Goal: Browse casually: Explore the website without a specific task or goal

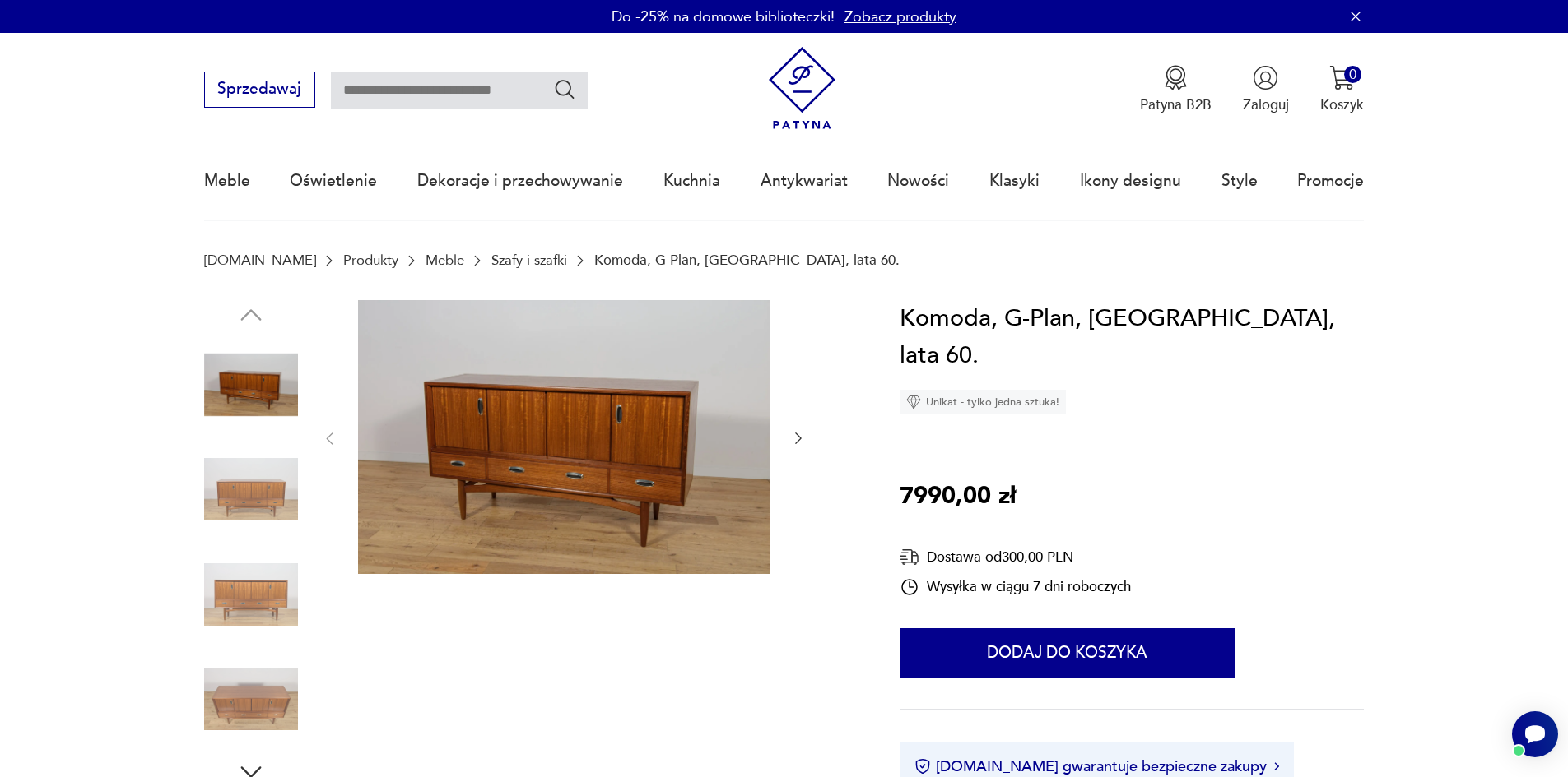
click at [798, 439] on icon "button" at bounding box center [798, 438] width 17 height 17
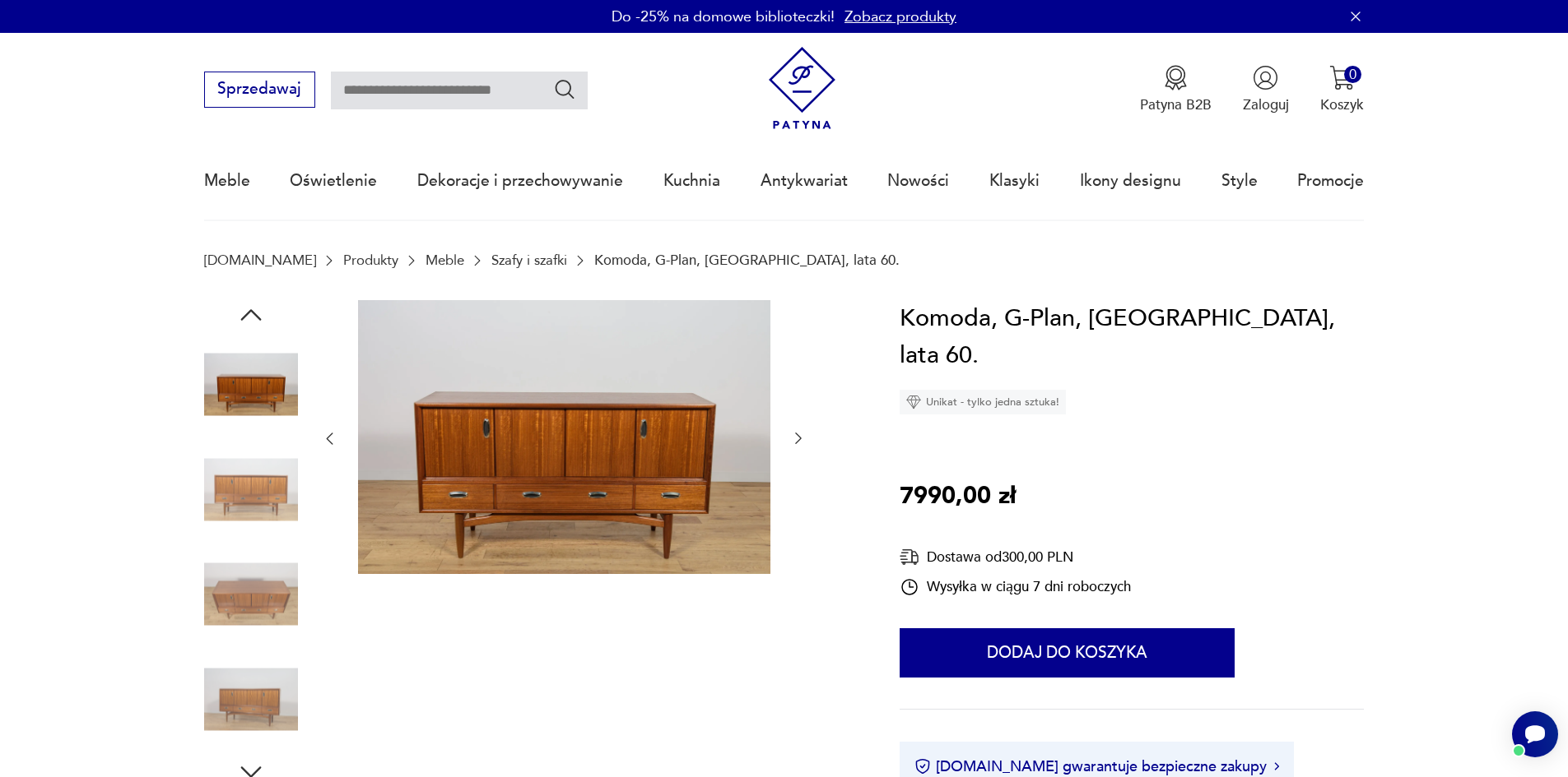
click at [798, 439] on icon "button" at bounding box center [798, 438] width 17 height 17
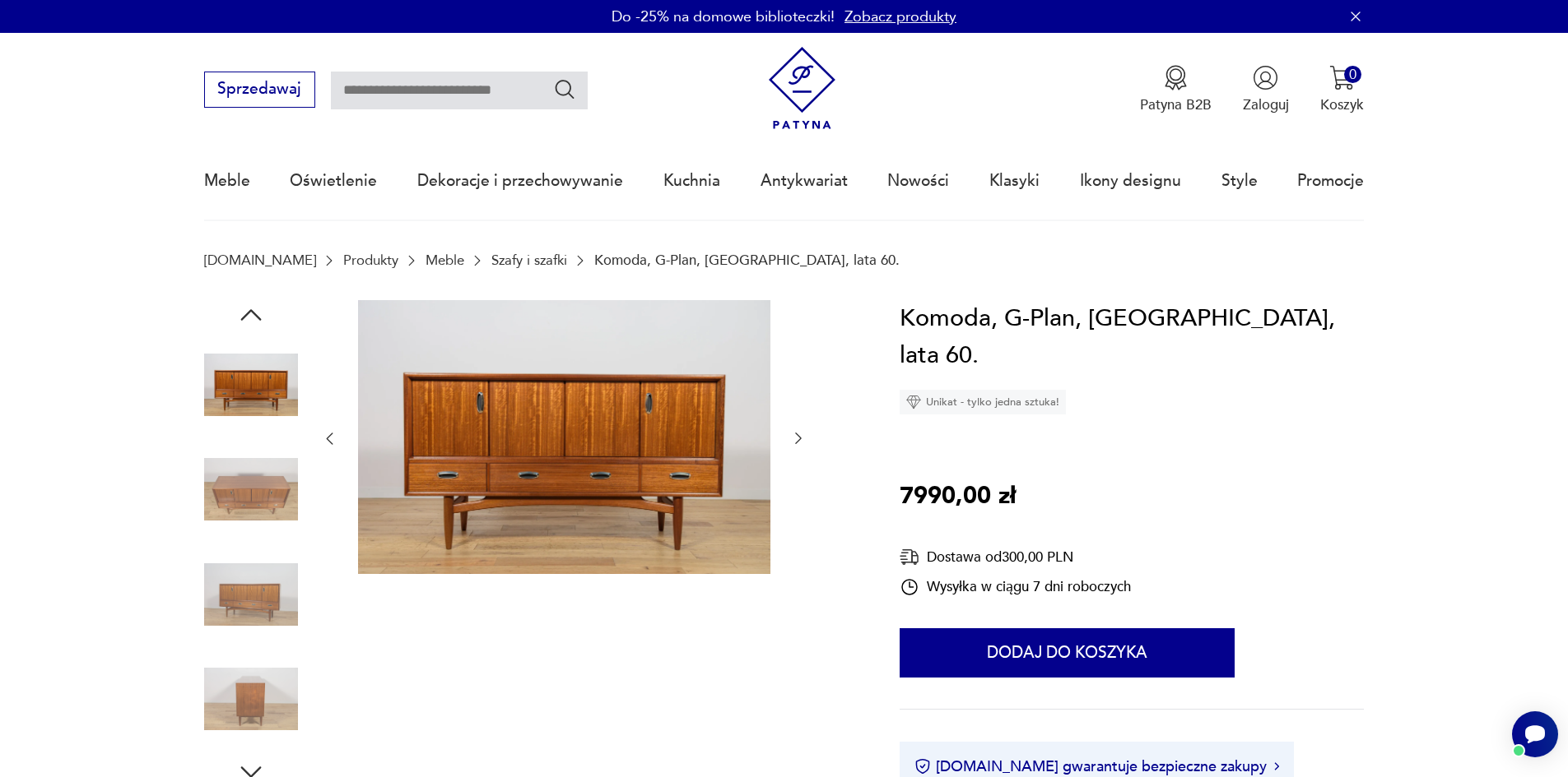
click at [798, 439] on icon "button" at bounding box center [798, 438] width 17 height 17
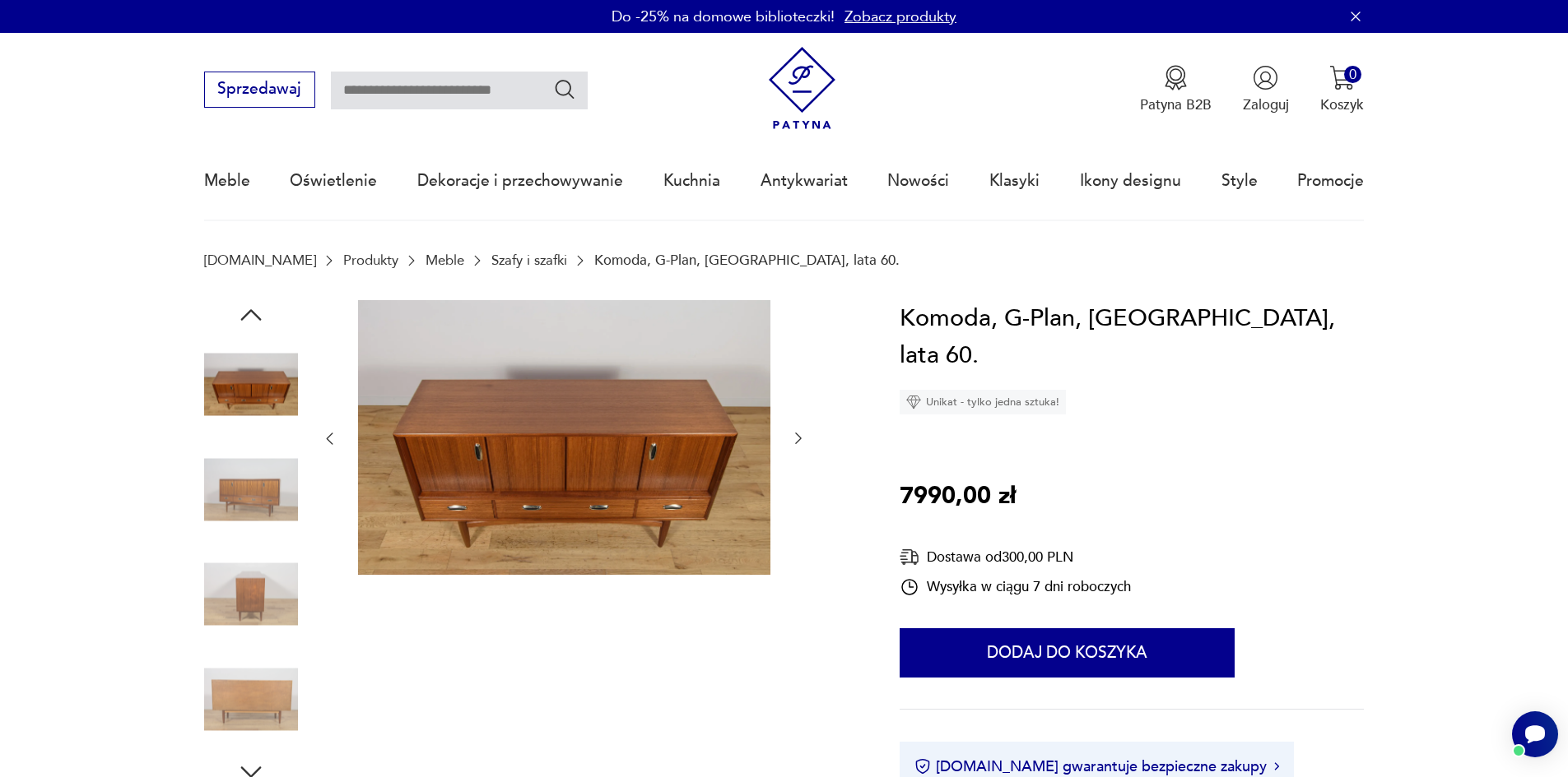
click at [798, 439] on icon "button" at bounding box center [798, 438] width 17 height 17
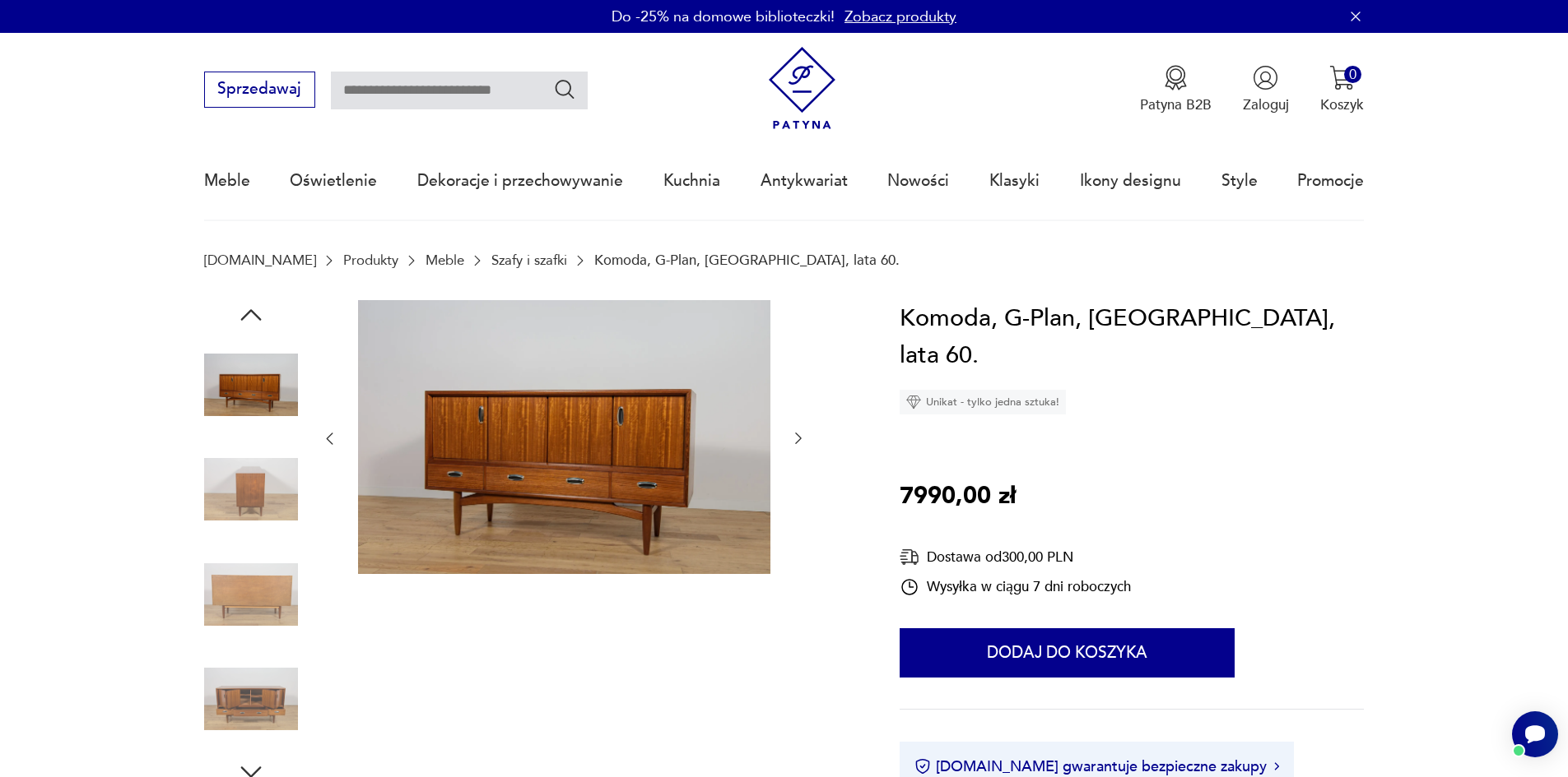
click at [798, 439] on icon "button" at bounding box center [798, 438] width 17 height 17
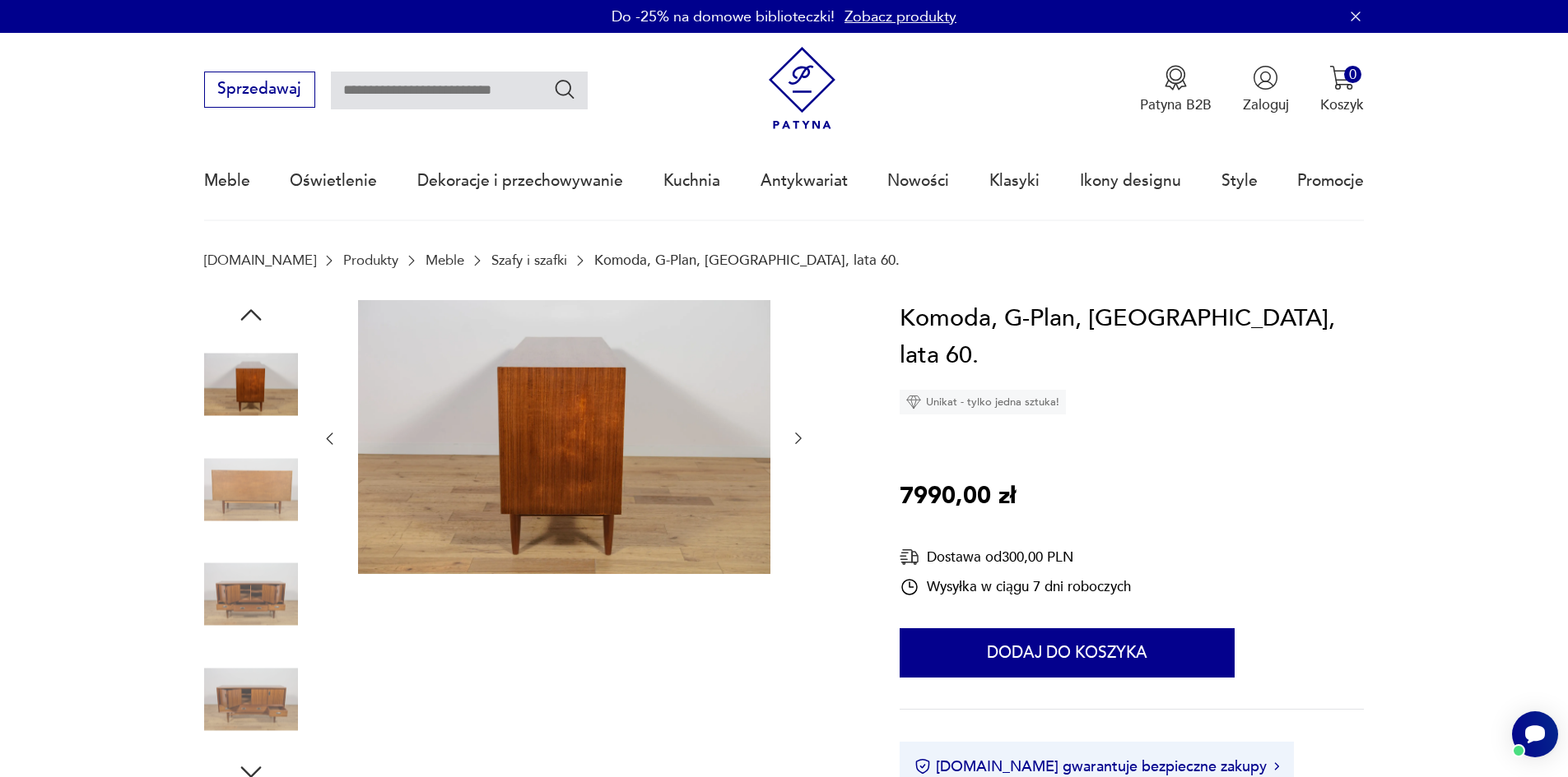
click at [798, 439] on icon "button" at bounding box center [798, 438] width 17 height 17
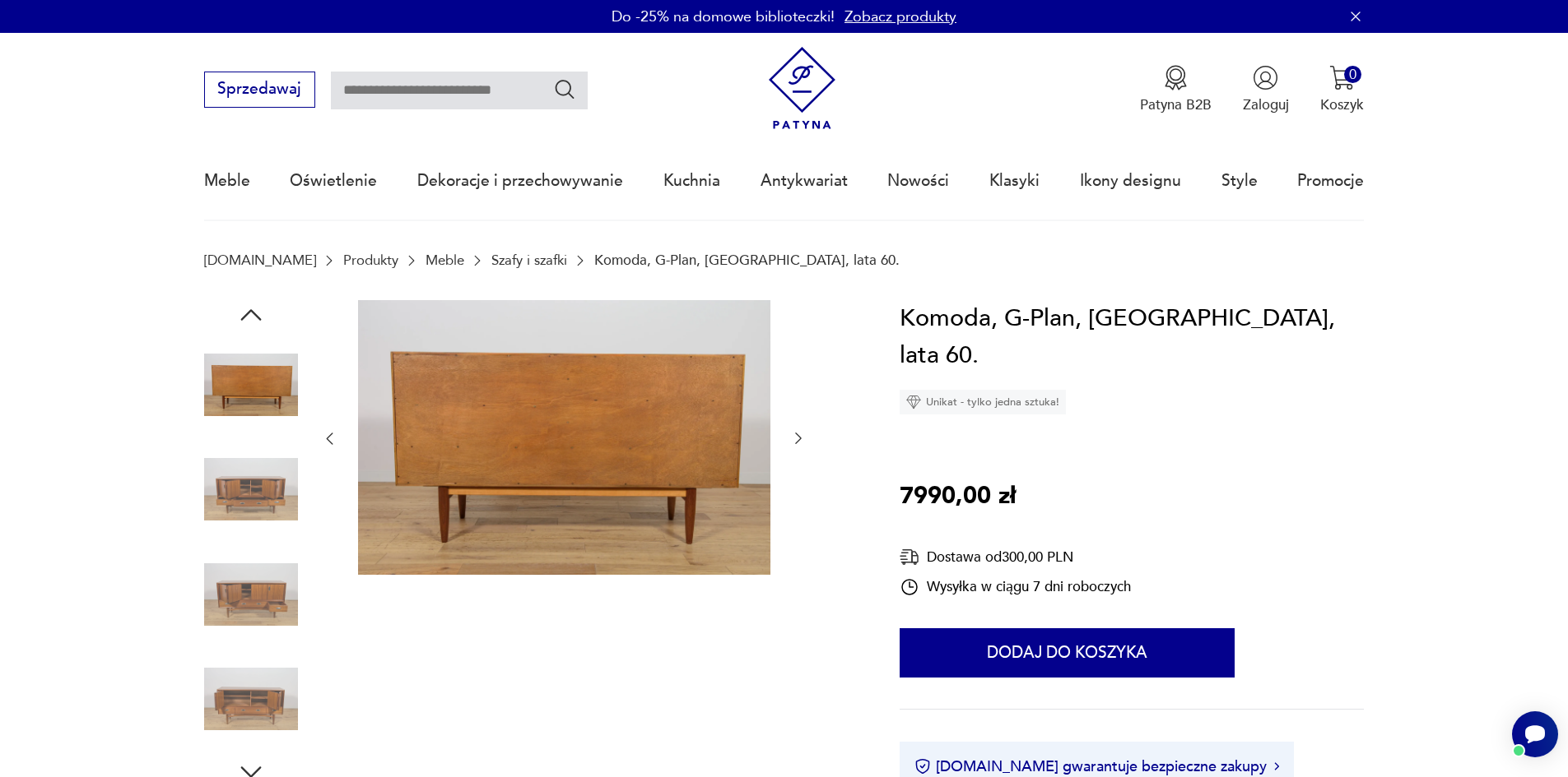
click at [798, 439] on icon "button" at bounding box center [798, 438] width 17 height 17
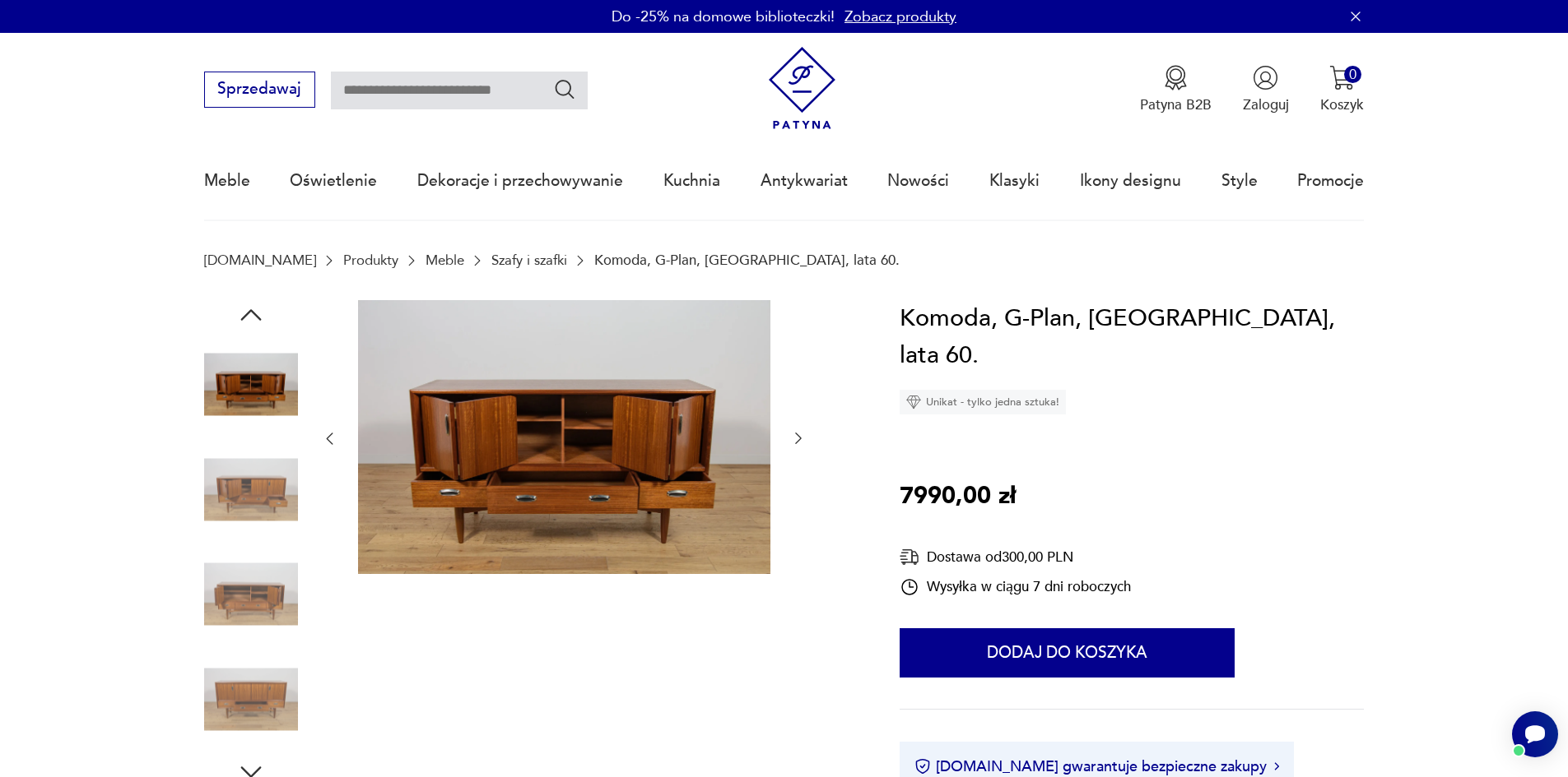
click at [798, 441] on icon "button" at bounding box center [798, 438] width 17 height 17
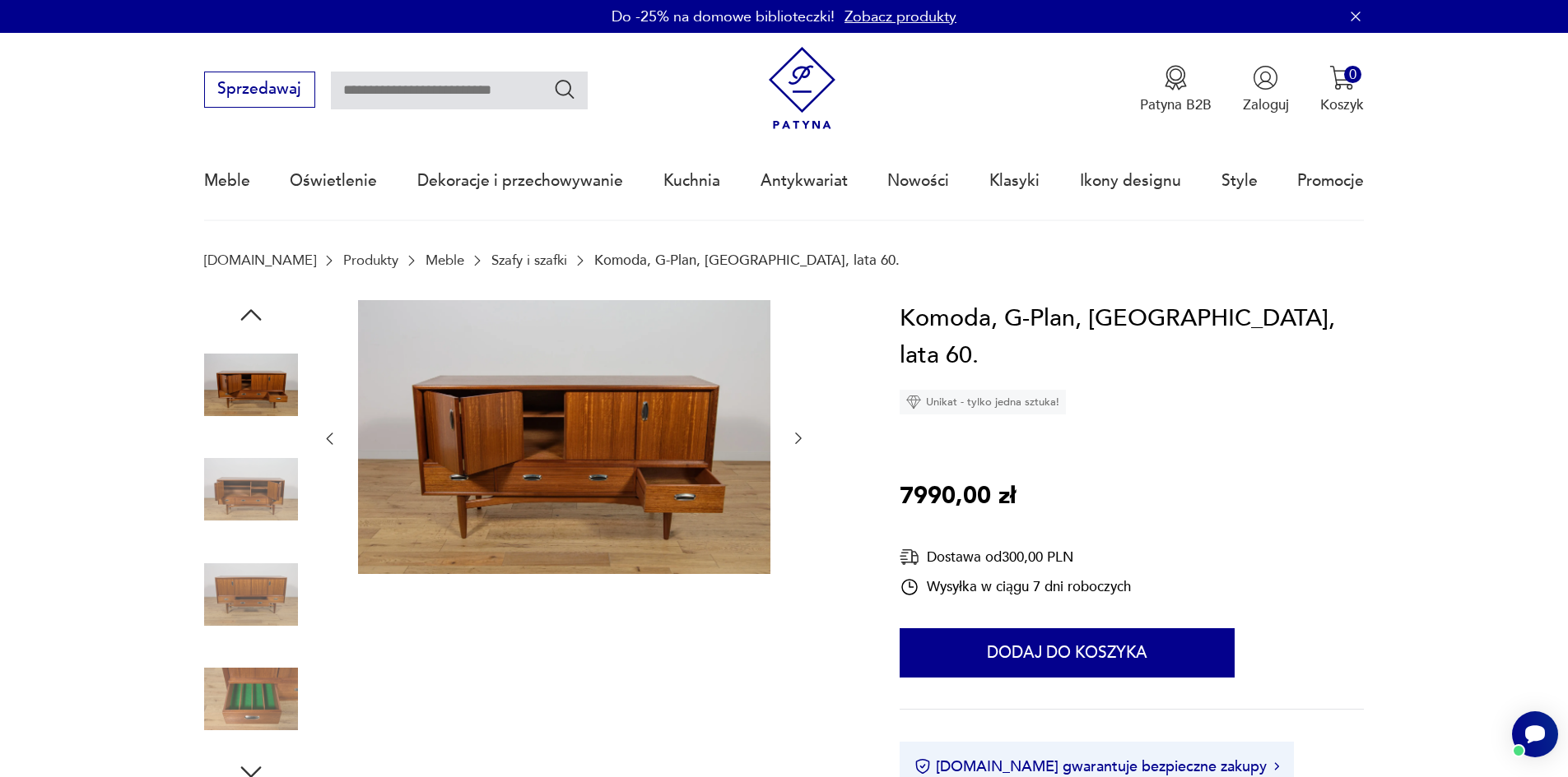
click at [798, 441] on icon "button" at bounding box center [798, 438] width 17 height 17
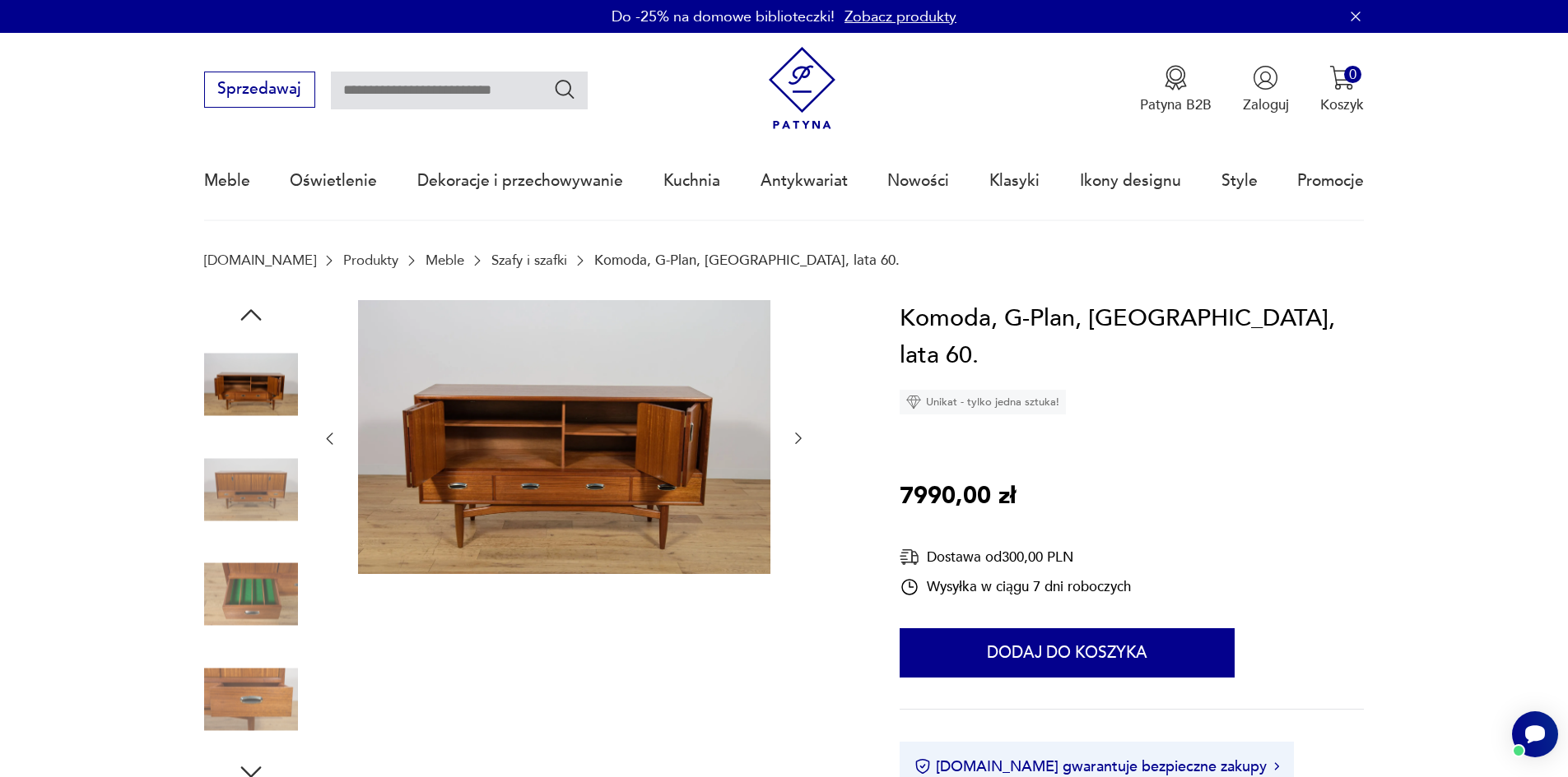
click at [798, 441] on icon "button" at bounding box center [798, 438] width 17 height 17
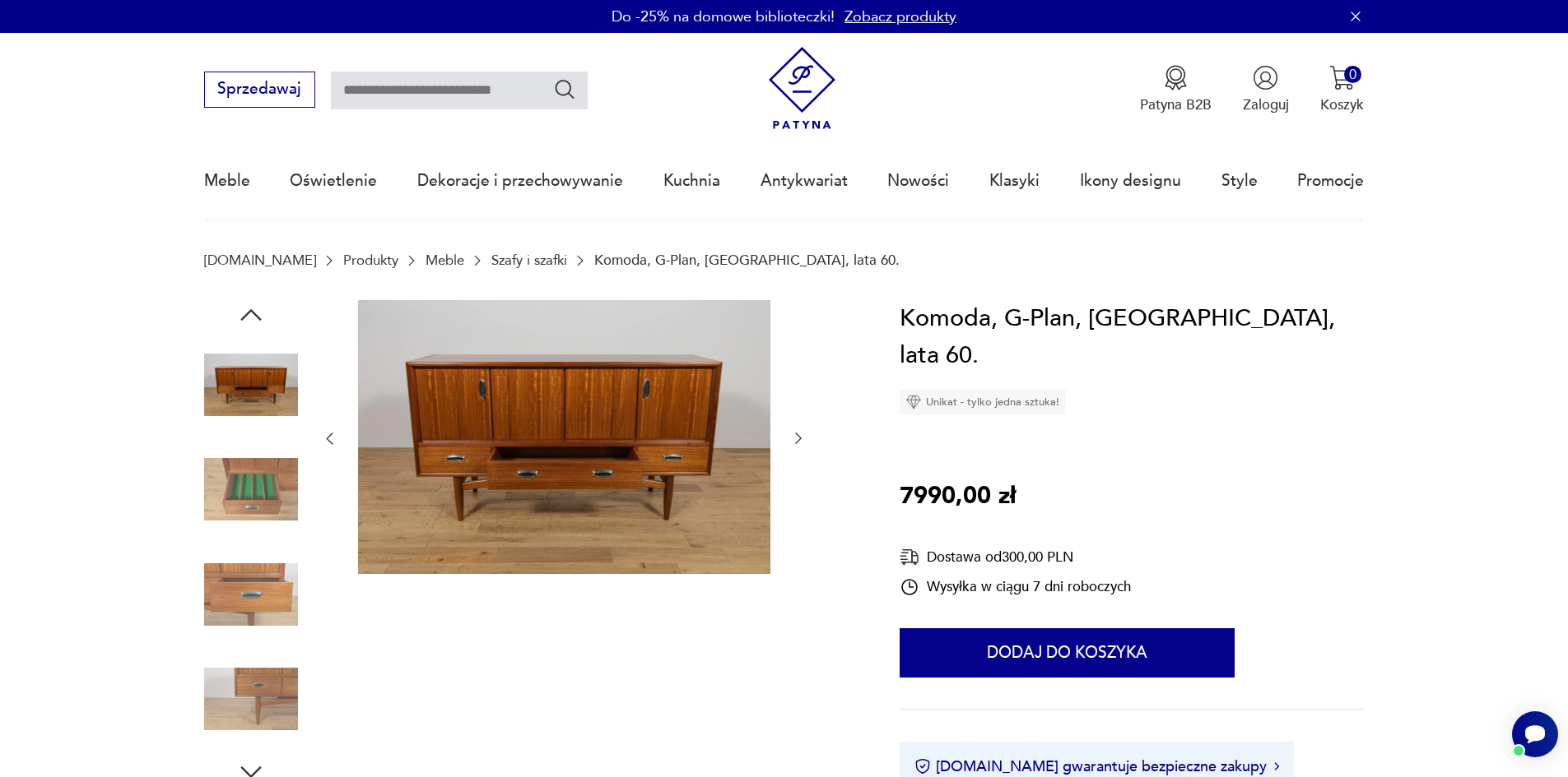
click at [798, 441] on icon "button" at bounding box center [798, 438] width 17 height 17
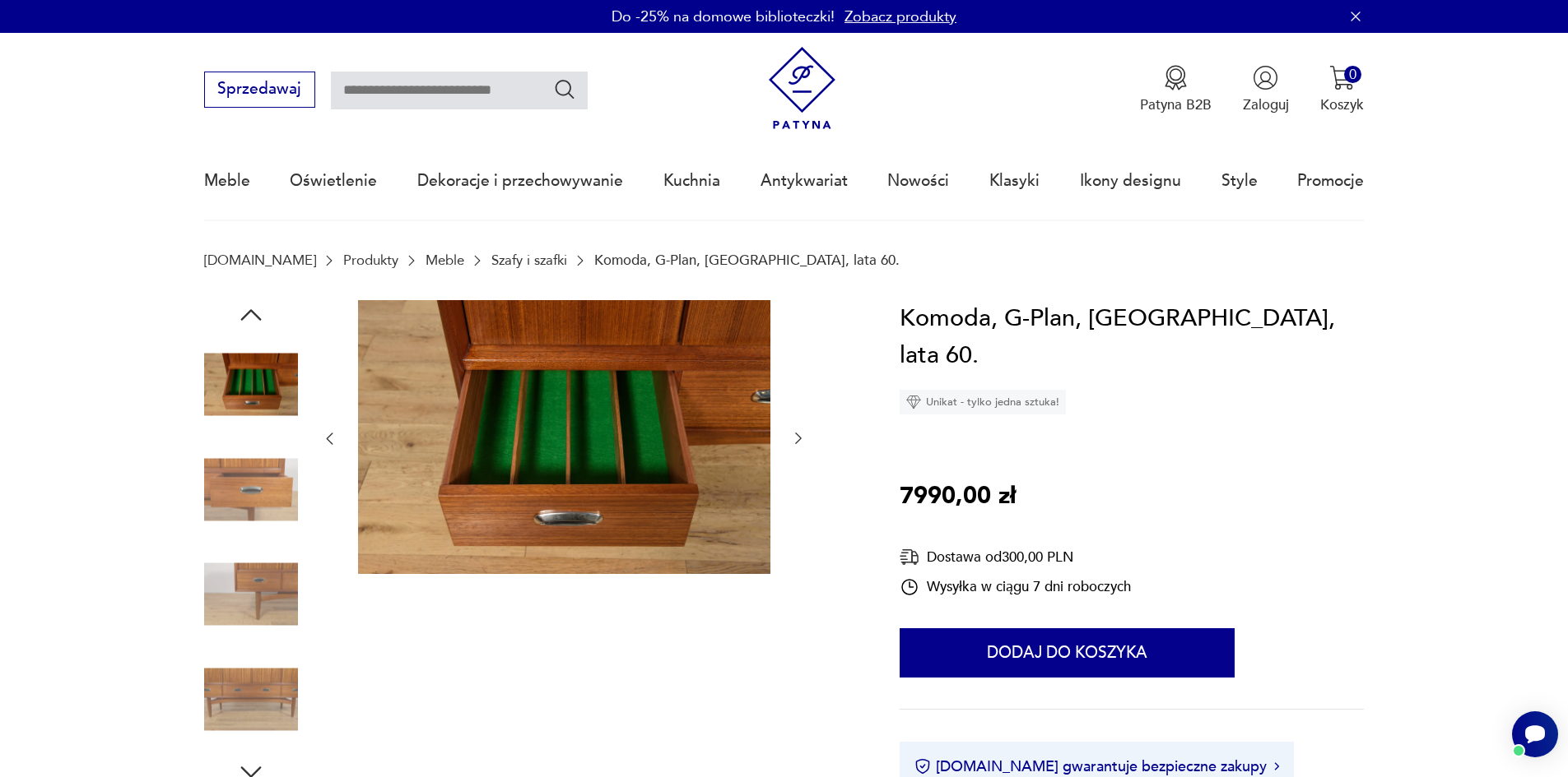
click at [798, 441] on icon "button" at bounding box center [798, 438] width 17 height 17
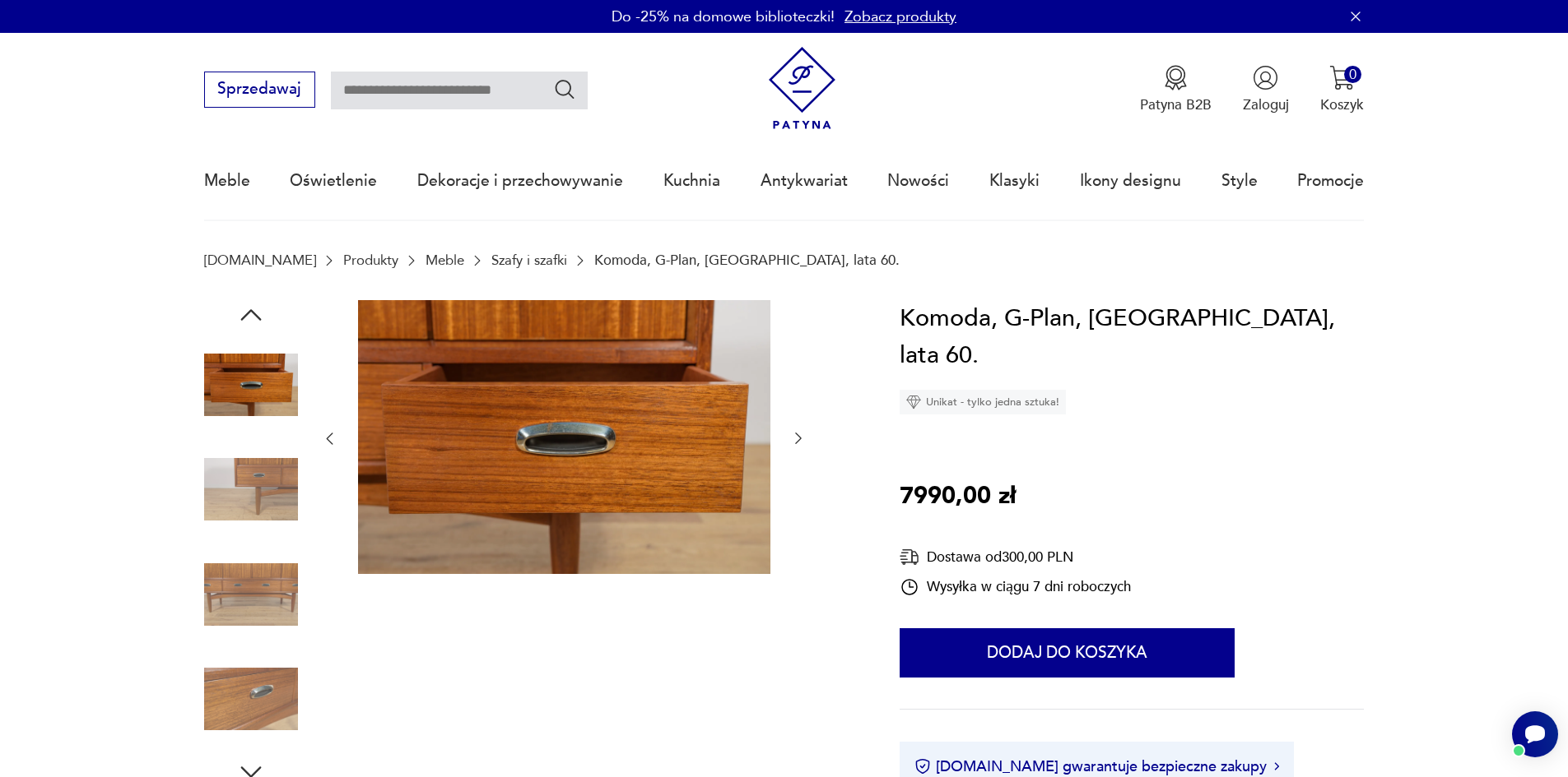
click at [798, 441] on icon "button" at bounding box center [798, 438] width 17 height 17
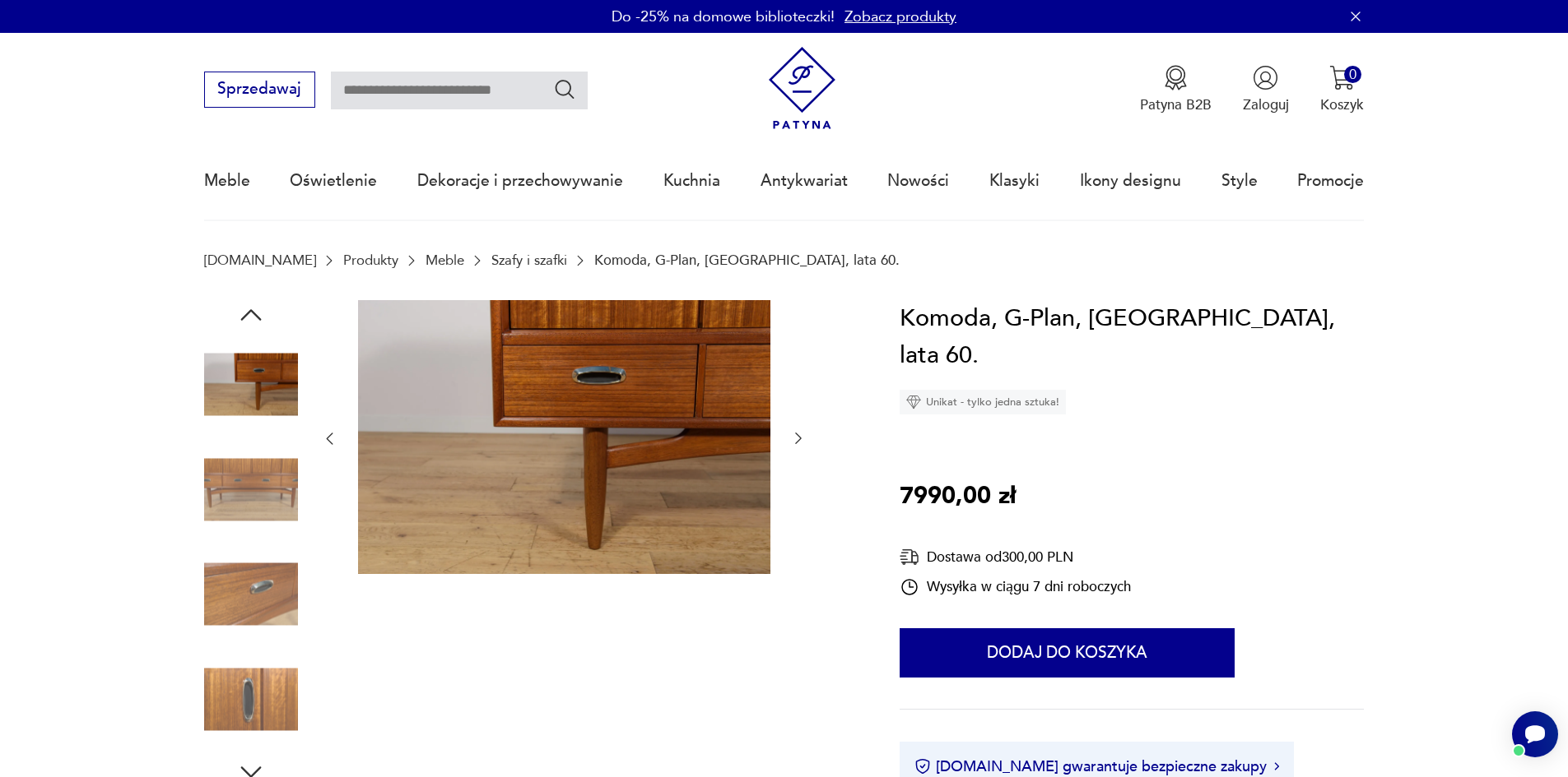
click at [798, 441] on icon "button" at bounding box center [798, 438] width 17 height 17
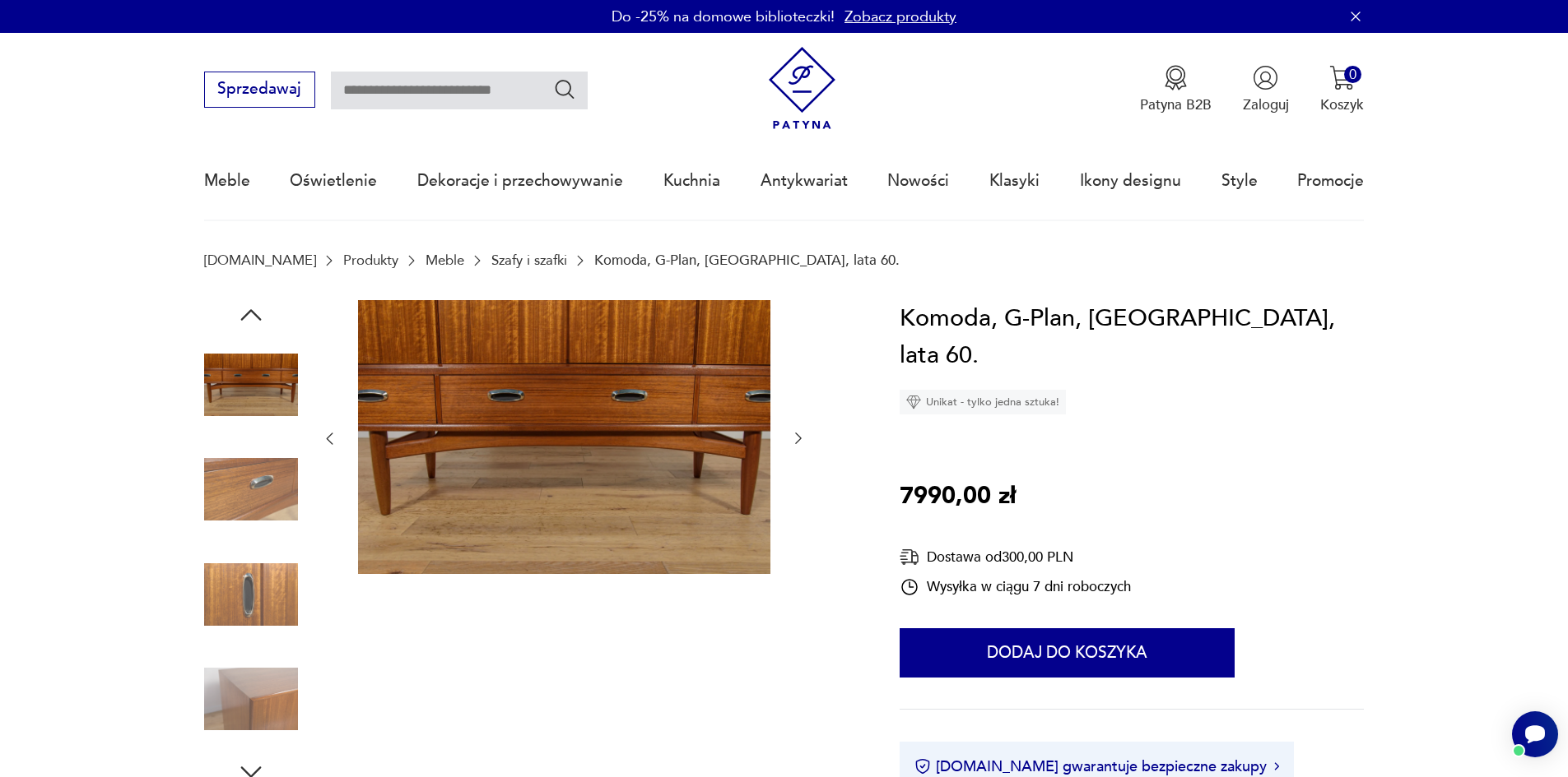
click at [798, 441] on icon "button" at bounding box center [798, 438] width 17 height 17
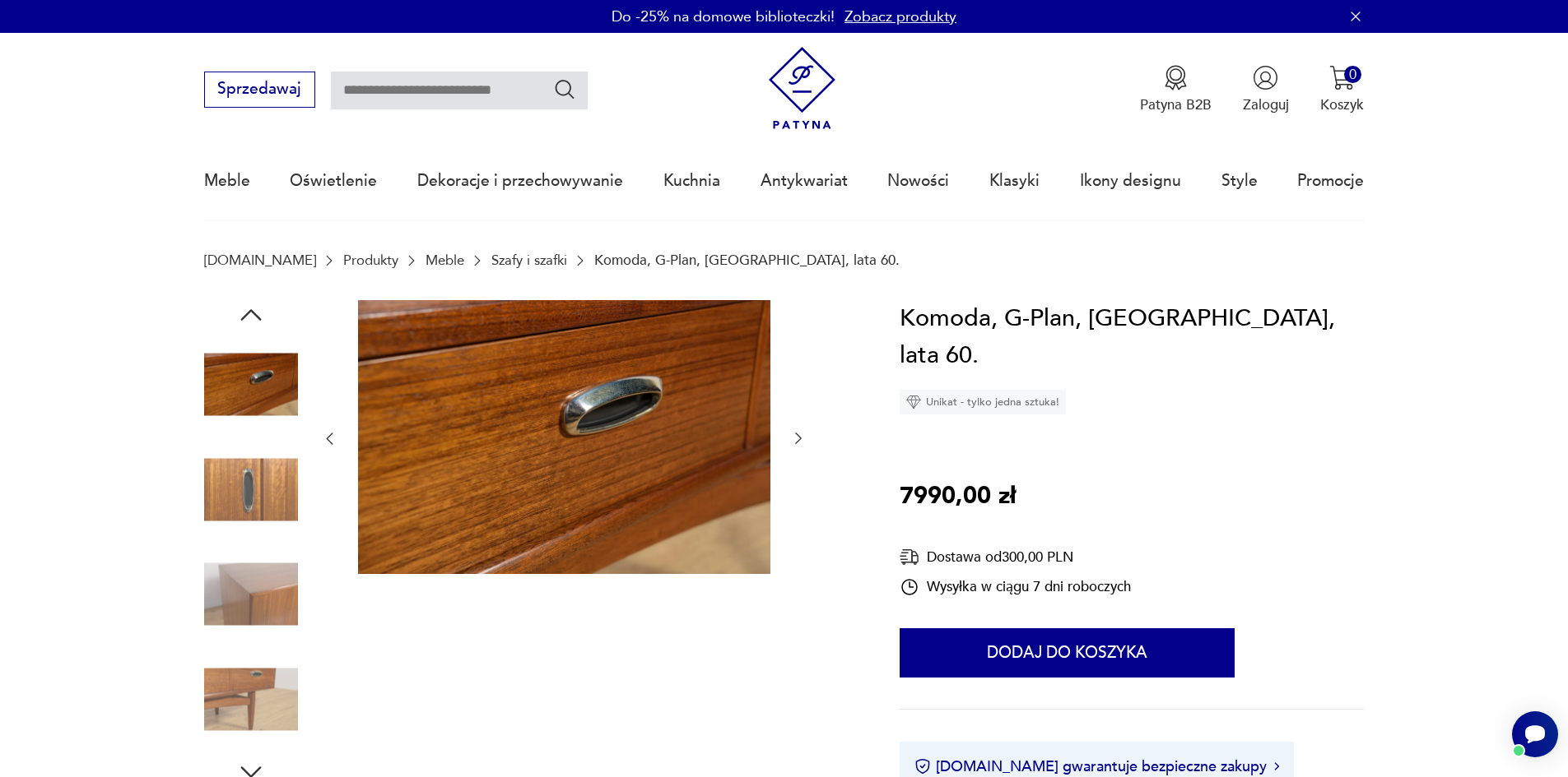
click at [798, 441] on icon "button" at bounding box center [798, 438] width 17 height 17
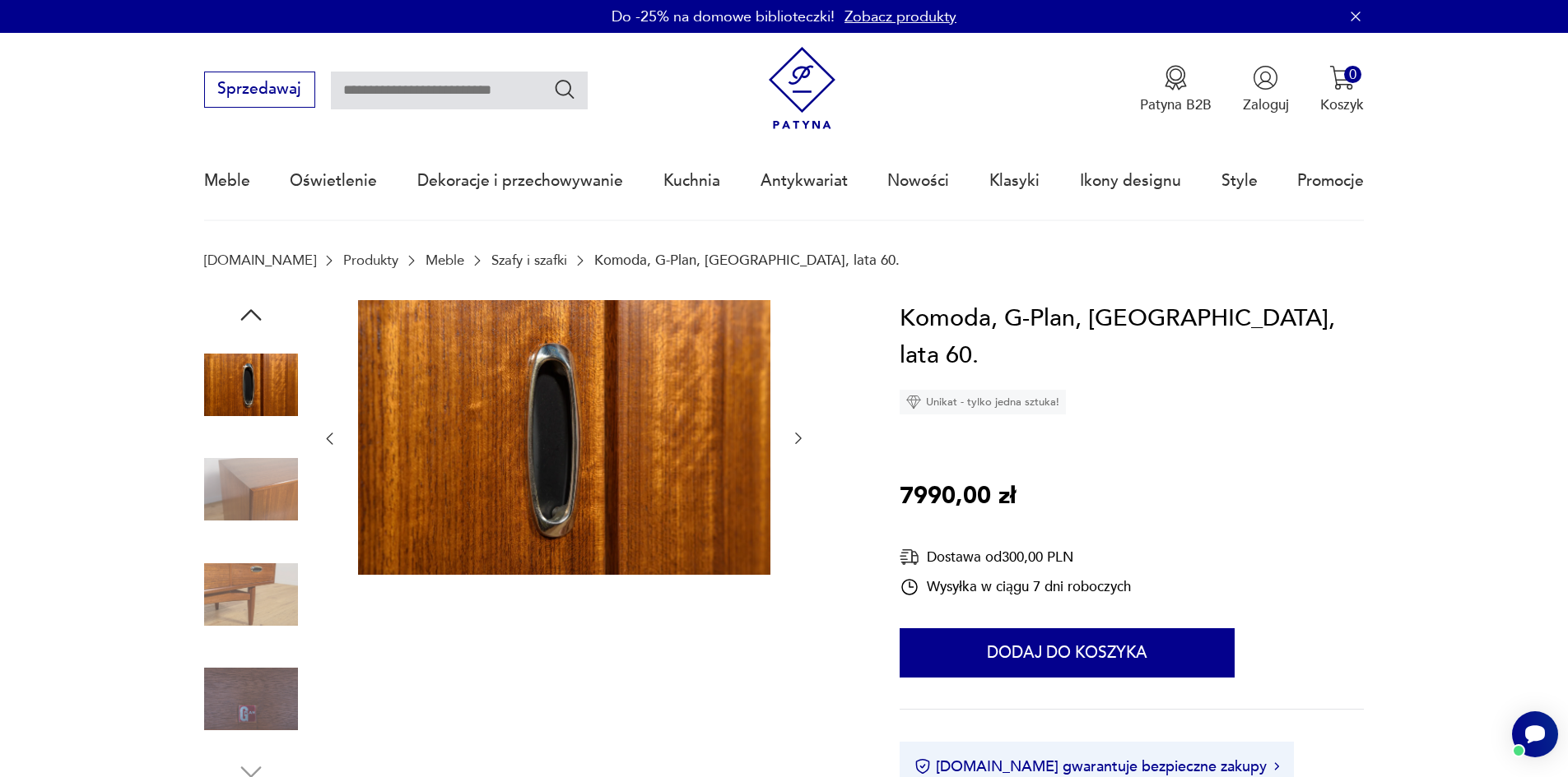
click at [798, 441] on icon "button" at bounding box center [798, 438] width 17 height 17
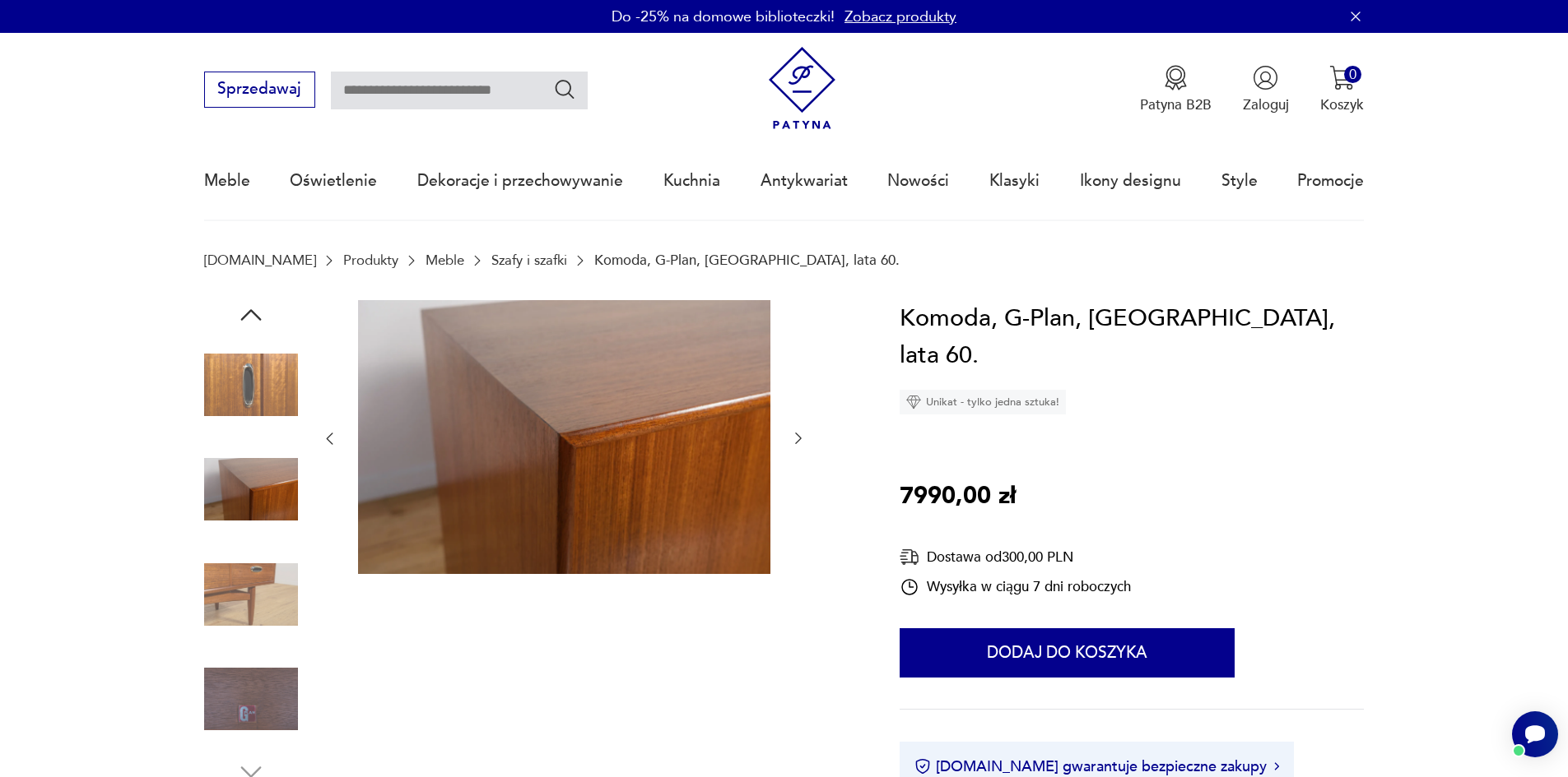
click at [798, 441] on icon "button" at bounding box center [798, 438] width 17 height 17
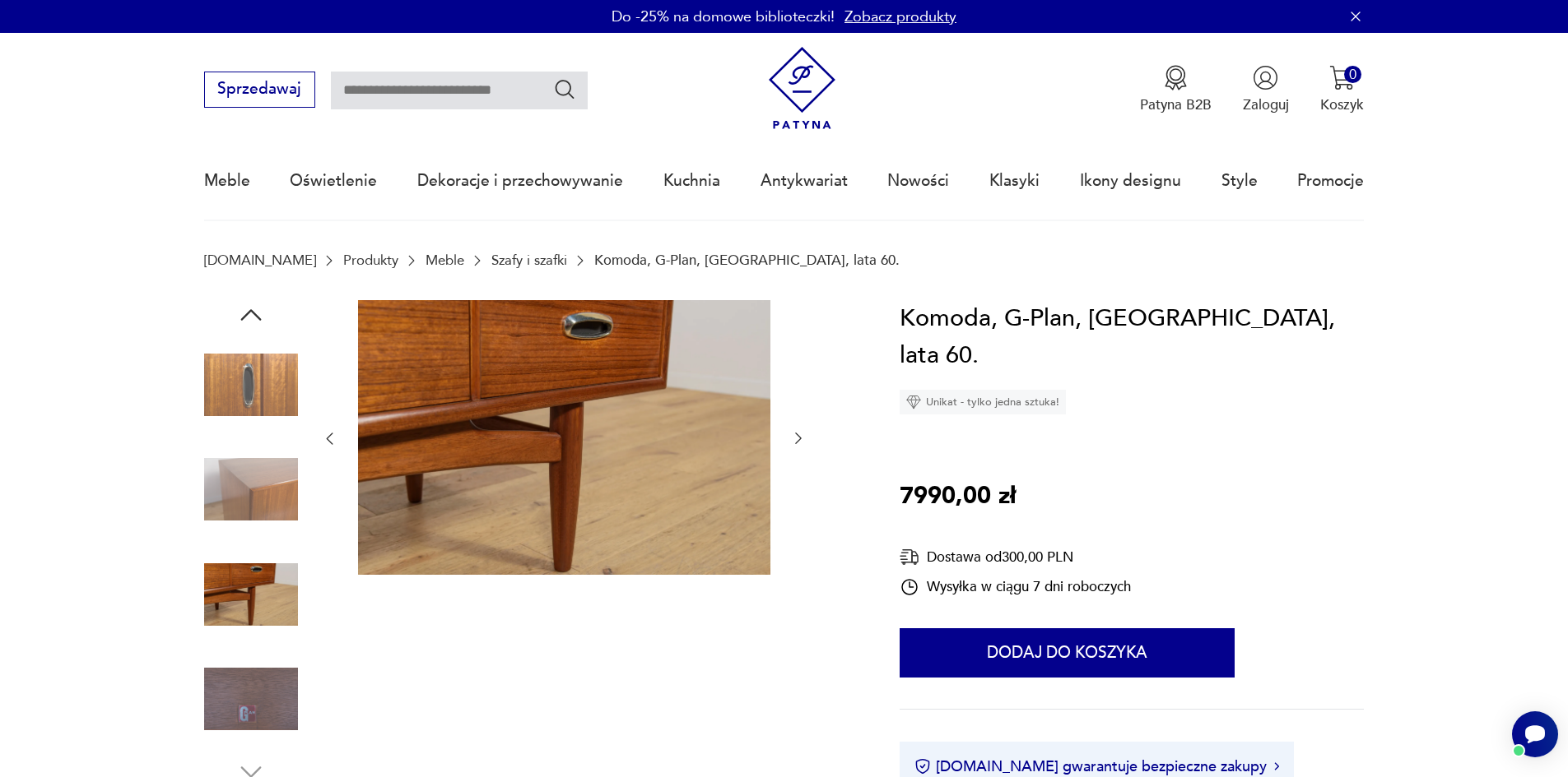
click at [798, 441] on icon "button" at bounding box center [798, 438] width 17 height 17
